Goal: Register for event/course

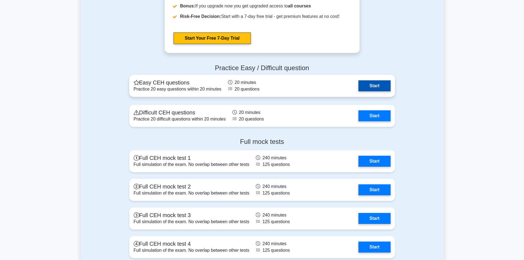
scroll to position [908, 0]
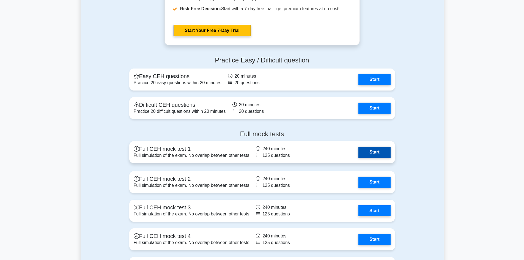
click at [377, 150] on link "Start" at bounding box center [375, 152] width 32 height 11
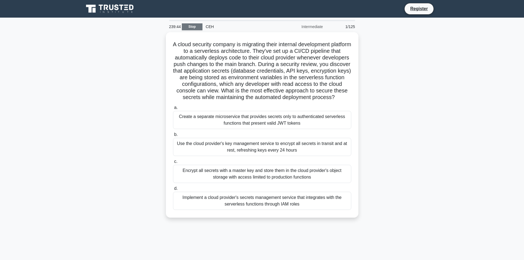
click at [190, 25] on link "Stop" at bounding box center [192, 26] width 21 height 7
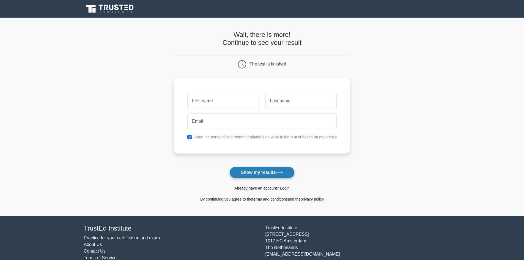
click at [264, 172] on button "Show my results" at bounding box center [261, 173] width 65 height 12
click at [265, 198] on link "terms and conditions" at bounding box center [269, 199] width 35 height 4
